Goal: Complete application form

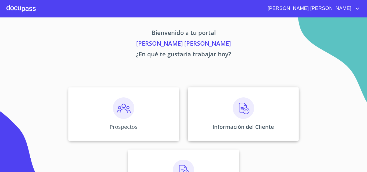
click at [256, 112] on div "Información del Cliente" at bounding box center [243, 114] width 111 height 54
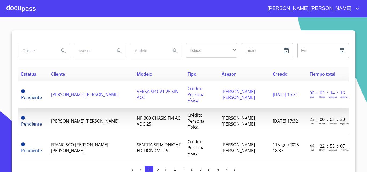
click at [88, 96] on span "[PERSON_NAME] [PERSON_NAME]" at bounding box center [85, 95] width 68 height 6
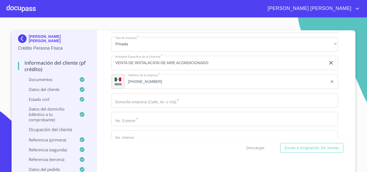
scroll to position [2541, 0]
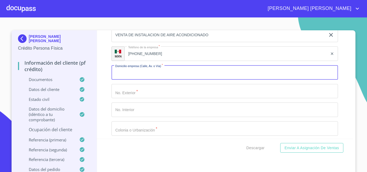
click at [140, 80] on input "Documento de identificación.   *" at bounding box center [225, 72] width 227 height 15
type input "CONDOMINIO [GEOGRAPHIC_DATA]"
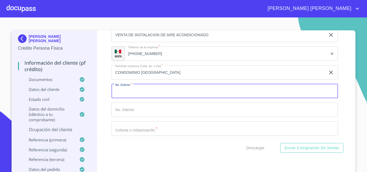
click at [140, 95] on input "Documento de identificación.   *" at bounding box center [225, 91] width 227 height 15
type input "24"
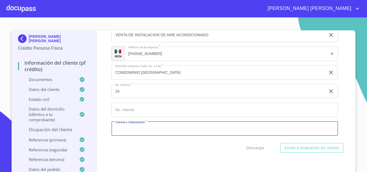
click at [139, 134] on input "Documento de identificación.   *" at bounding box center [225, 129] width 227 height 15
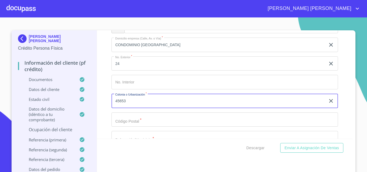
scroll to position [2622, 0]
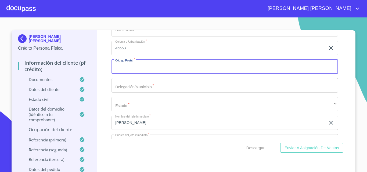
click at [132, 74] on input "Documento de identificación.   *" at bounding box center [225, 67] width 227 height 15
click at [133, 55] on input "45653" at bounding box center [219, 48] width 214 height 15
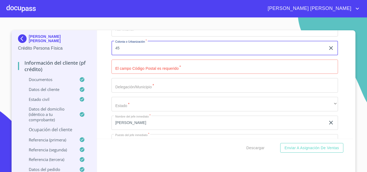
type input "4"
type input "R"
click at [112, 55] on input "[GEOGRAPHIC_DATA]" at bounding box center [219, 48] width 214 height 15
type input "HACIENDA [GEOGRAPHIC_DATA]"
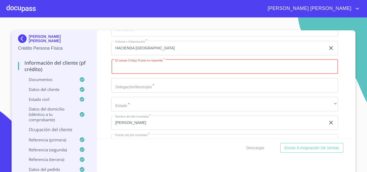
click at [126, 73] on input "Documento de identificación.   *" at bounding box center [225, 67] width 227 height 15
type input "45653"
click at [123, 93] on input "Documento de identificación.   *" at bounding box center [225, 85] width 227 height 15
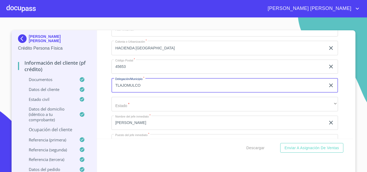
type input "TLAJOMULCO"
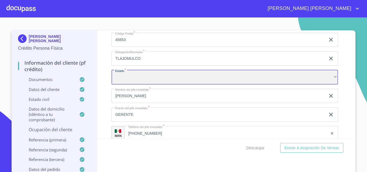
click at [131, 77] on div "​" at bounding box center [225, 77] width 227 height 15
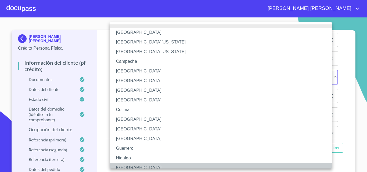
click at [132, 166] on li "[GEOGRAPHIC_DATA]" at bounding box center [223, 168] width 227 height 10
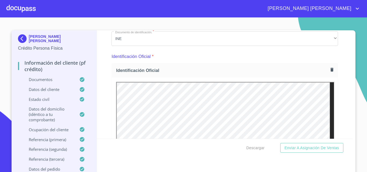
scroll to position [0, 0]
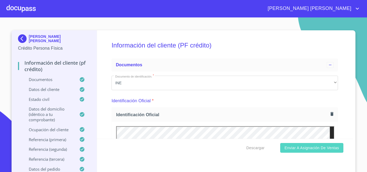
click at [308, 147] on span "Enviar a Asignación de Ventas" at bounding box center [312, 148] width 55 height 7
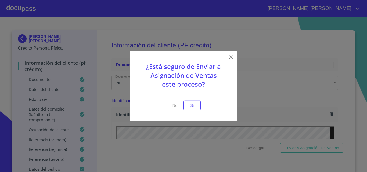
click at [230, 56] on icon at bounding box center [232, 57] width 4 height 4
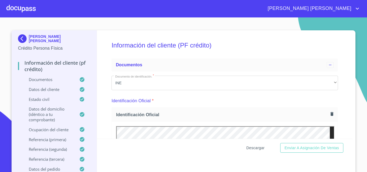
click at [252, 149] on span "Descargar" at bounding box center [256, 148] width 18 height 7
click at [251, 148] on span "Descargar" at bounding box center [256, 148] width 18 height 7
click at [319, 147] on span "Enviar a Asignación de Ventas" at bounding box center [312, 148] width 55 height 7
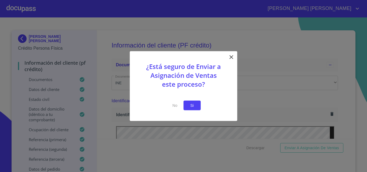
click at [198, 106] on button "Si" at bounding box center [192, 106] width 17 height 10
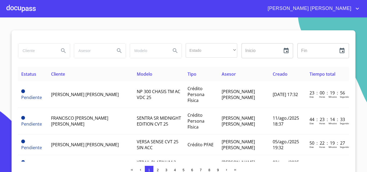
click at [353, 7] on span "[PERSON_NAME] [PERSON_NAME]" at bounding box center [309, 8] width 91 height 9
click at [351, 11] on li "Salir" at bounding box center [351, 11] width 17 height 10
